Goal: Check status: Check status

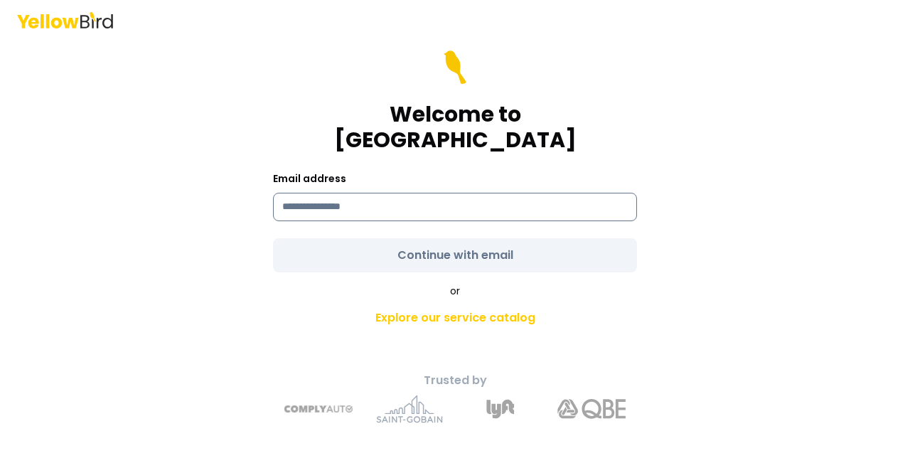
click at [381, 193] on input at bounding box center [455, 207] width 364 height 28
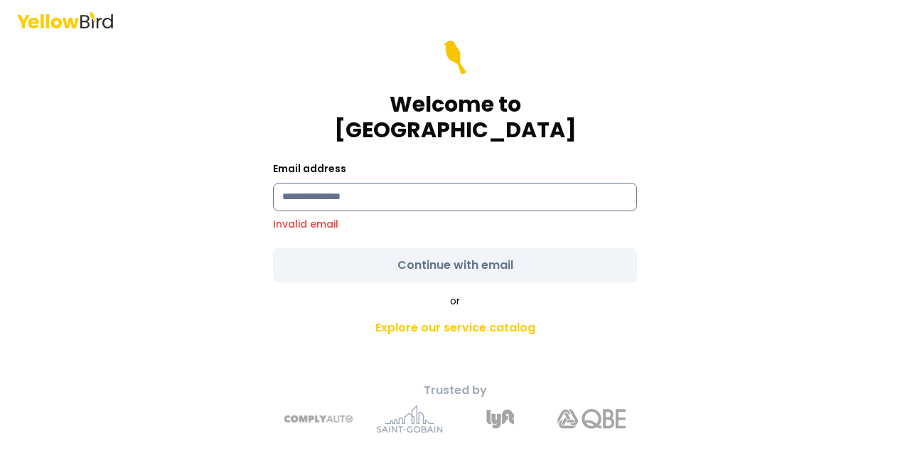
type input "**********"
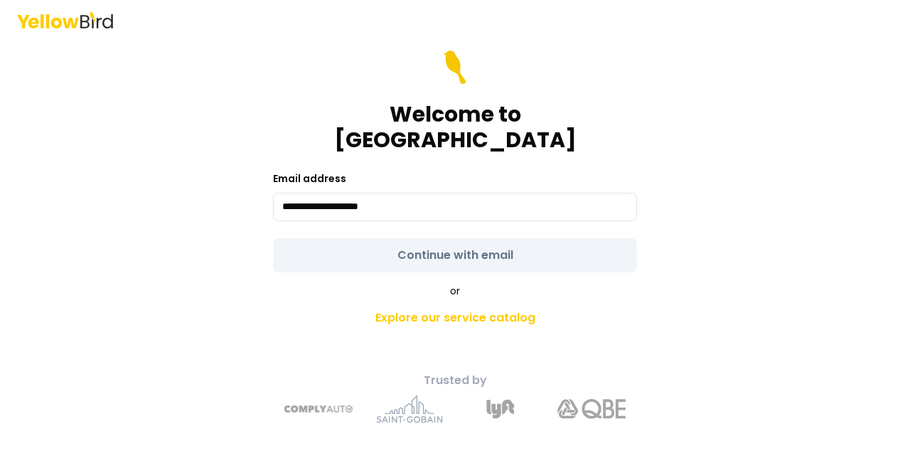
click at [496, 242] on form "**********" at bounding box center [455, 161] width 364 height 222
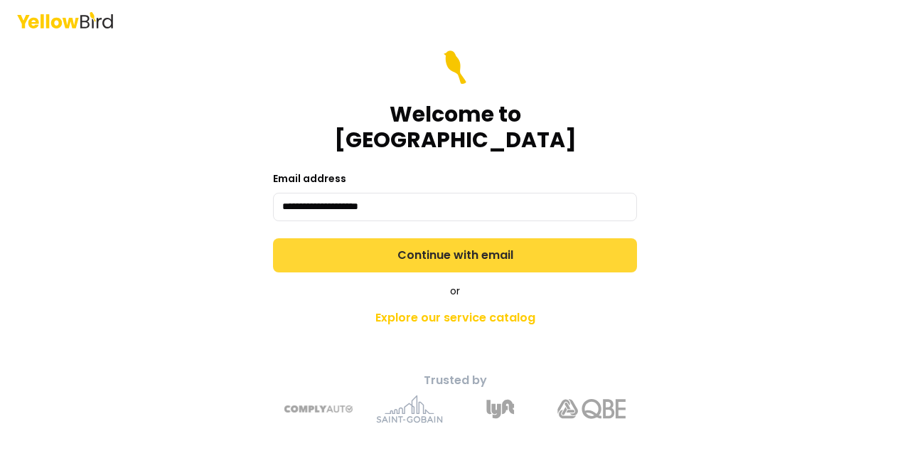
click at [496, 242] on button "Continue with email" at bounding box center [455, 255] width 364 height 34
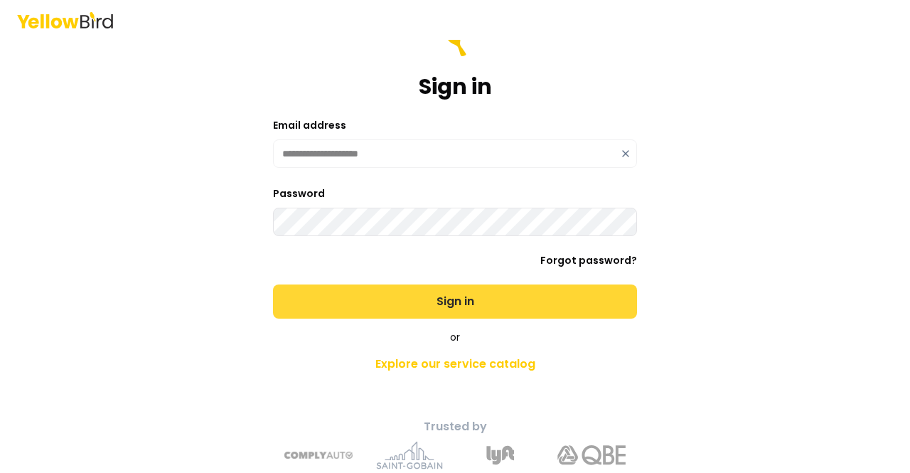
click at [469, 302] on button "Sign in" at bounding box center [455, 301] width 364 height 34
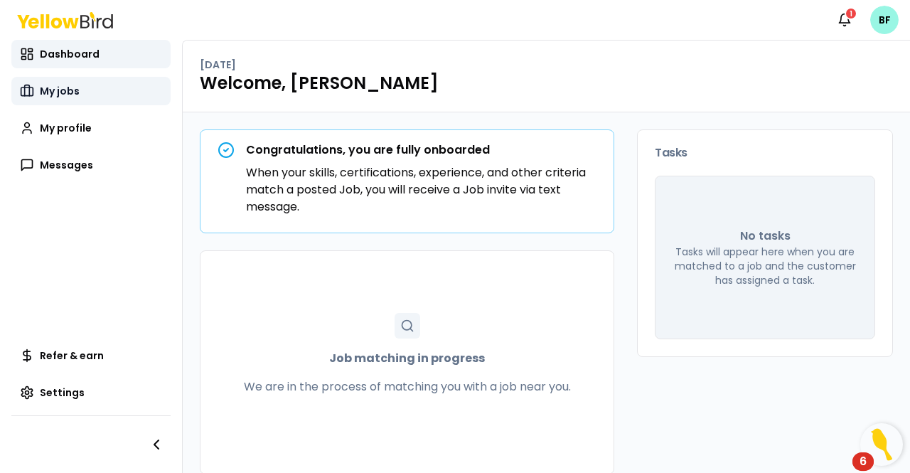
click at [58, 93] on span "My jobs" at bounding box center [60, 91] width 40 height 14
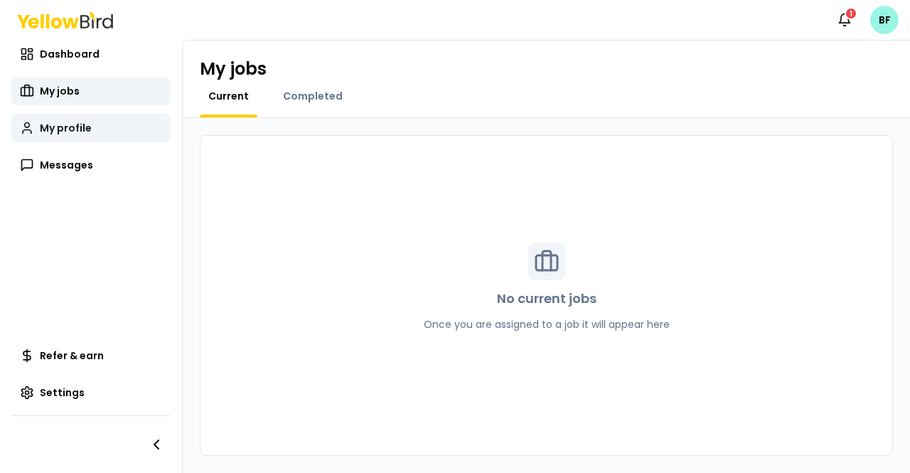
click at [63, 128] on span "My profile" at bounding box center [66, 128] width 52 height 14
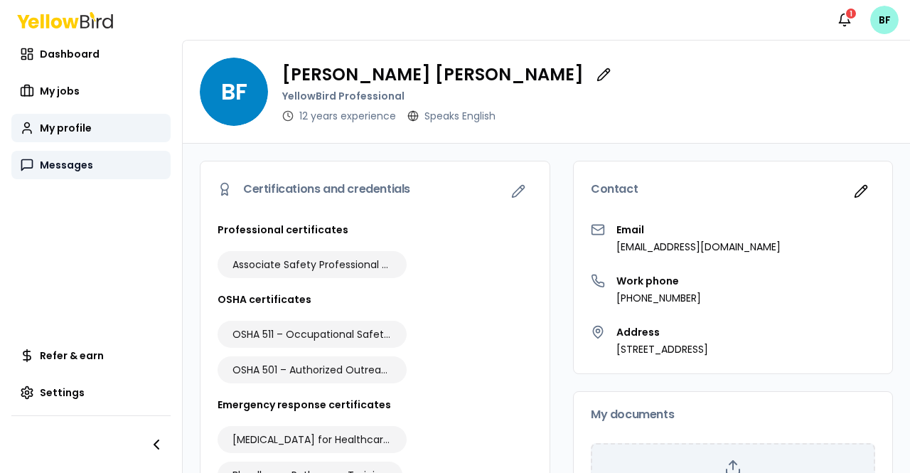
click at [64, 160] on span "Messages" at bounding box center [66, 165] width 53 height 14
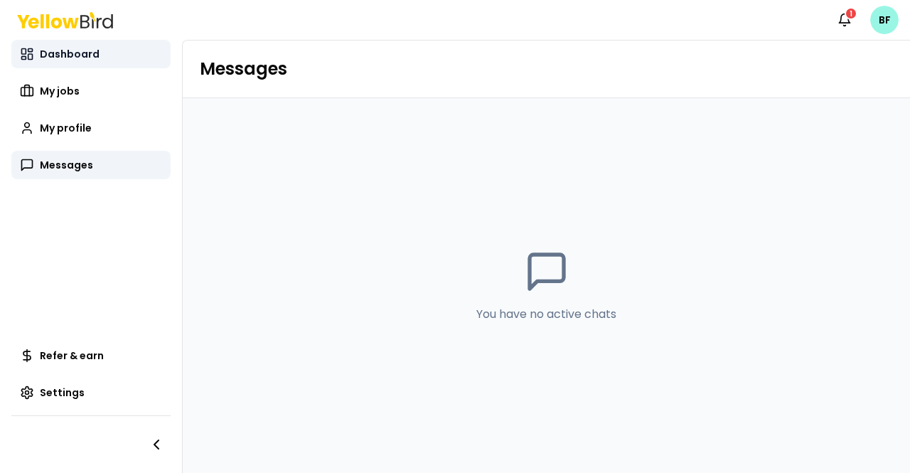
click at [66, 53] on span "Dashboard" at bounding box center [70, 54] width 60 height 14
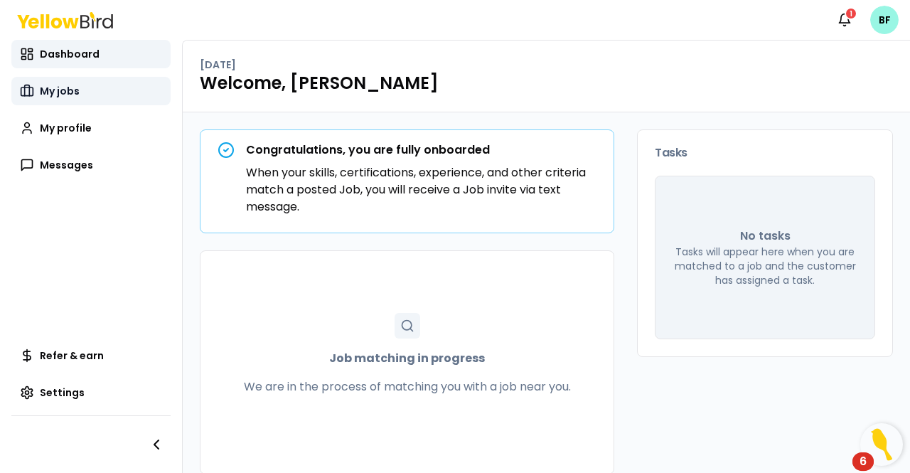
click at [47, 95] on span "My jobs" at bounding box center [60, 91] width 40 height 14
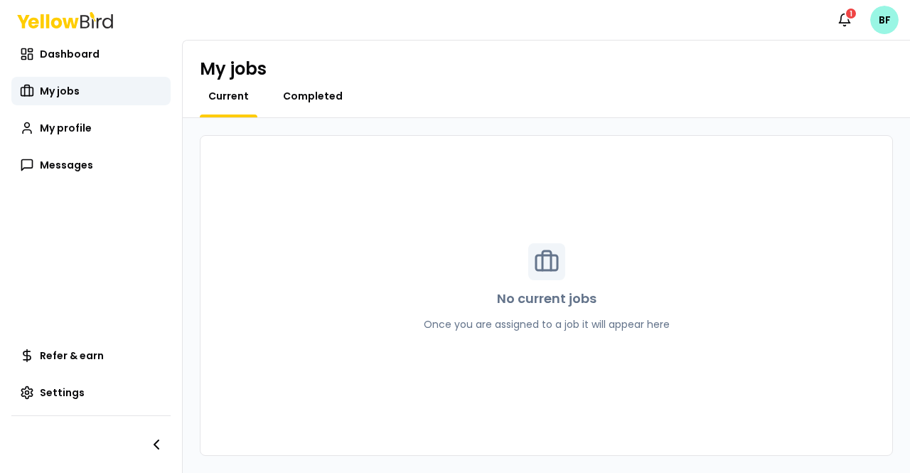
click at [321, 97] on span "Completed" at bounding box center [313, 96] width 60 height 14
click at [226, 97] on span "Current" at bounding box center [228, 96] width 41 height 14
drag, startPoint x: 480, startPoint y: 329, endPoint x: 732, endPoint y: 322, distance: 252.4
click at [732, 322] on div "No current jobs Once you are assigned to a job it will appear here" at bounding box center [546, 295] width 693 height 320
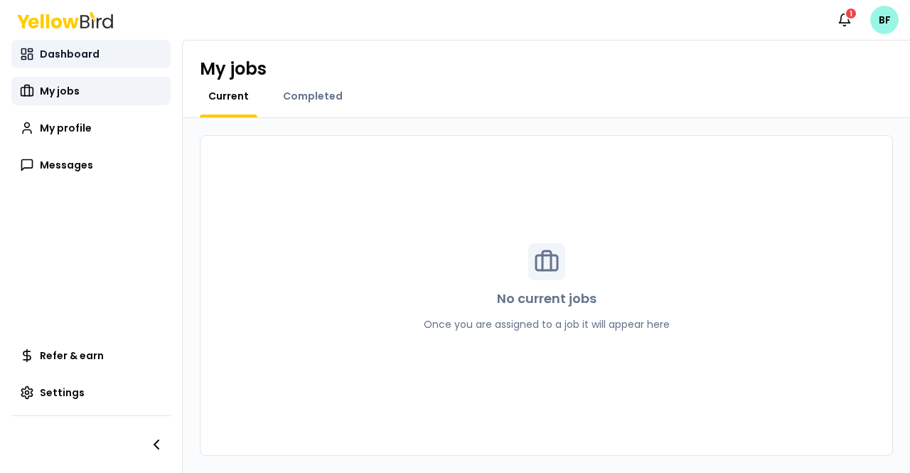
click at [43, 55] on span "Dashboard" at bounding box center [70, 54] width 60 height 14
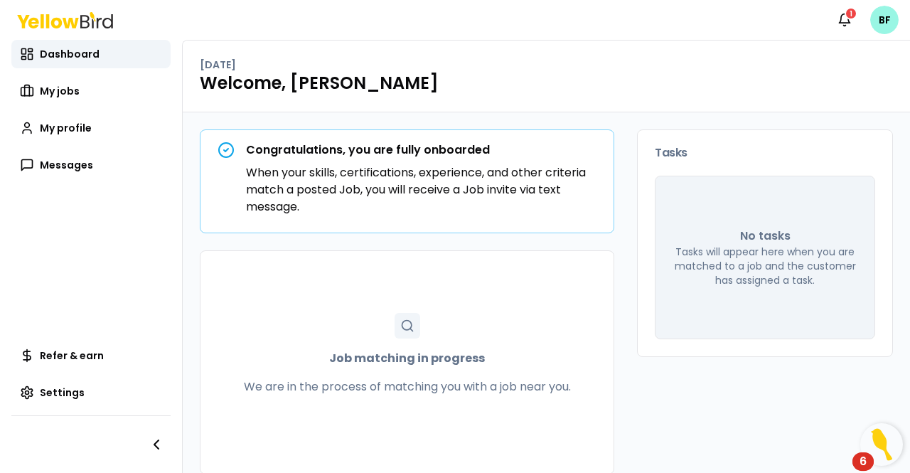
scroll to position [17, 0]
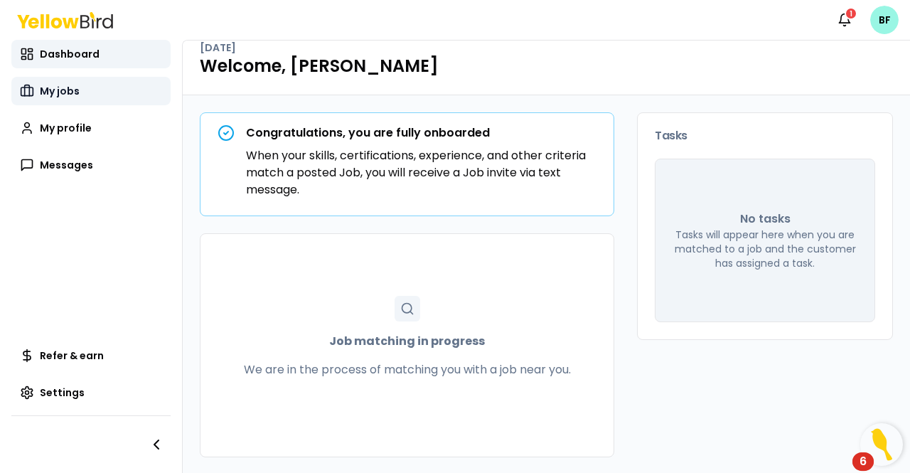
click at [59, 92] on span "My jobs" at bounding box center [60, 91] width 40 height 14
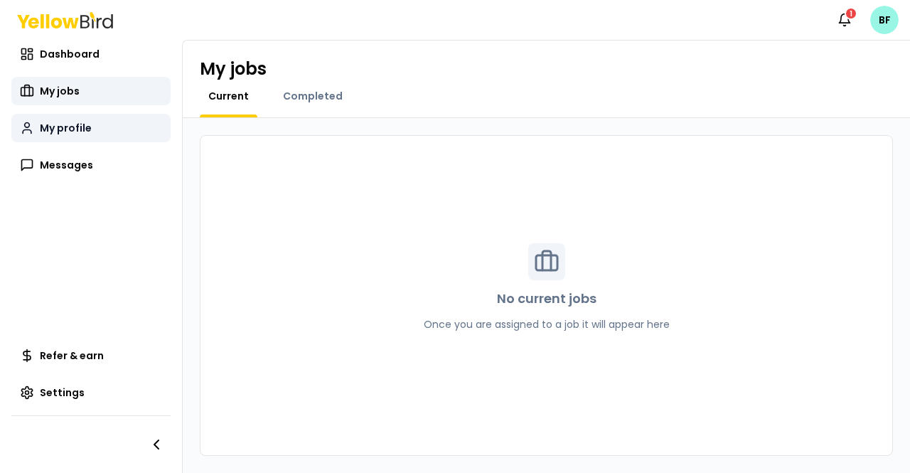
click at [65, 124] on span "My profile" at bounding box center [66, 128] width 52 height 14
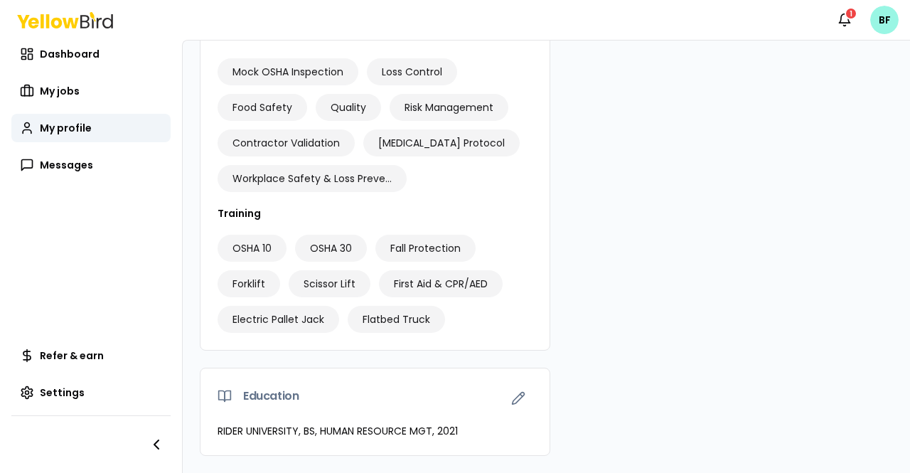
scroll to position [773, 0]
